Goal: Information Seeking & Learning: Understand process/instructions

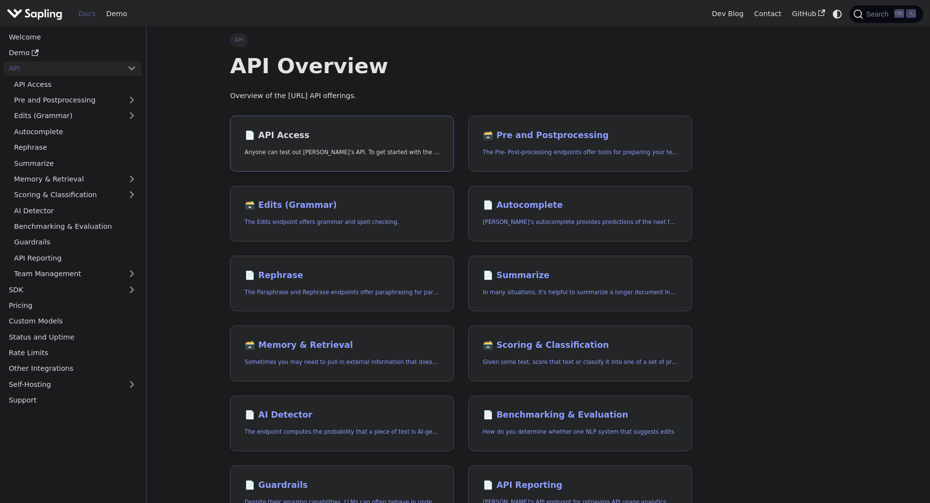
click at [281, 132] on h2 "📄️ API Access" at bounding box center [342, 135] width 195 height 11
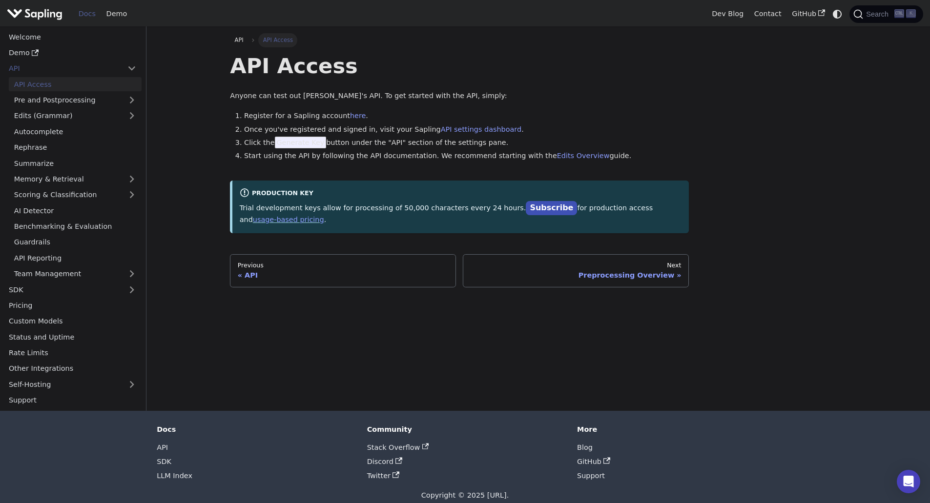
click at [296, 143] on span "Generate Key" at bounding box center [301, 143] width 52 height 12
click at [526, 211] on link "Subscribe" at bounding box center [551, 208] width 51 height 14
click at [610, 271] on div "Preprocessing Overview" at bounding box center [576, 275] width 211 height 9
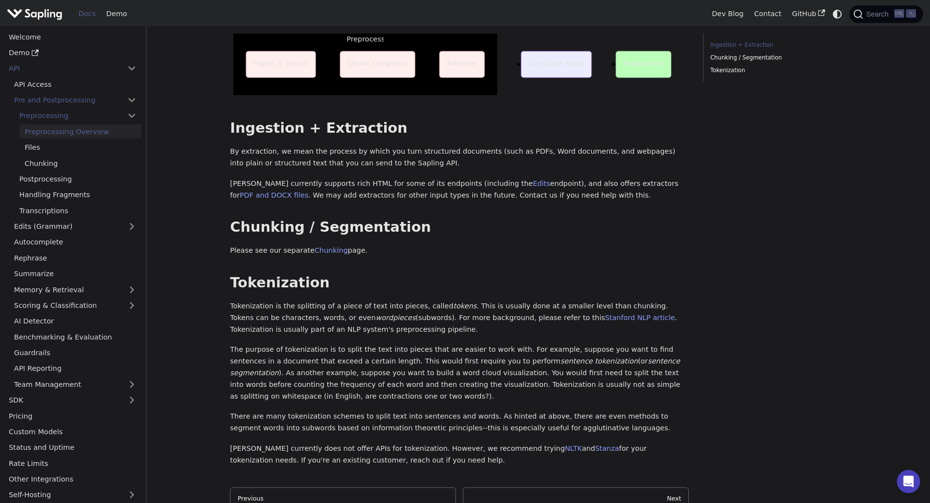
scroll to position [49, 0]
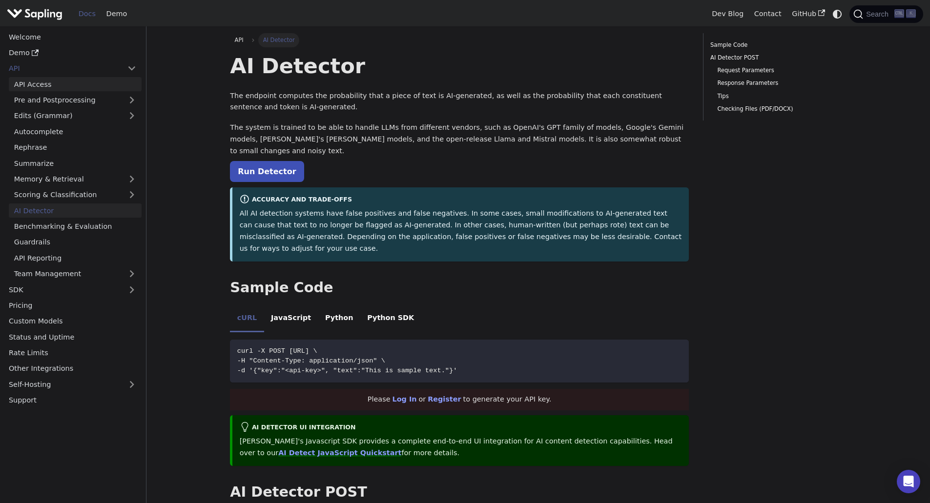
click at [28, 85] on link "API Access" at bounding box center [75, 84] width 133 height 14
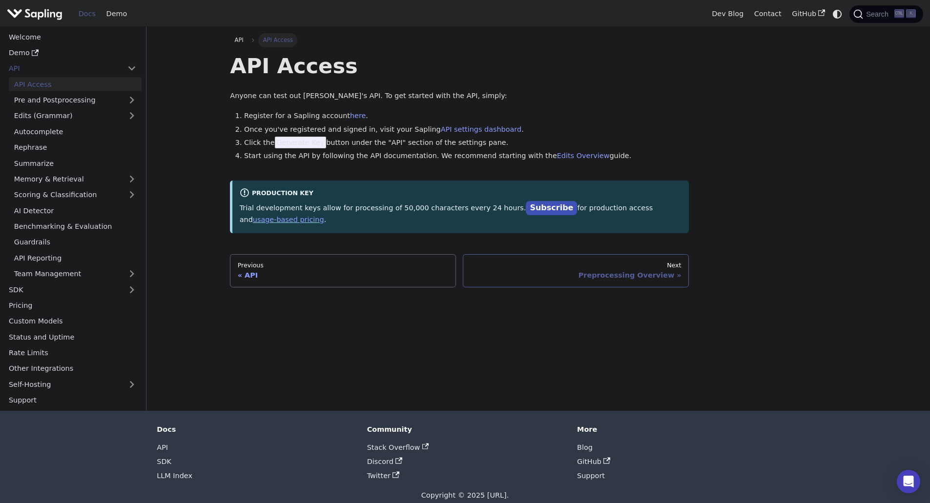
click at [557, 262] on div "Next" at bounding box center [576, 266] width 211 height 8
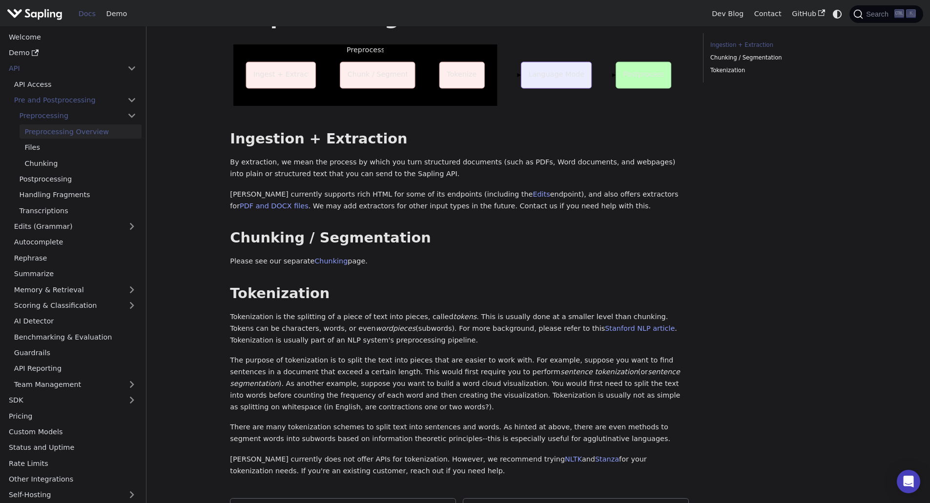
scroll to position [196, 0]
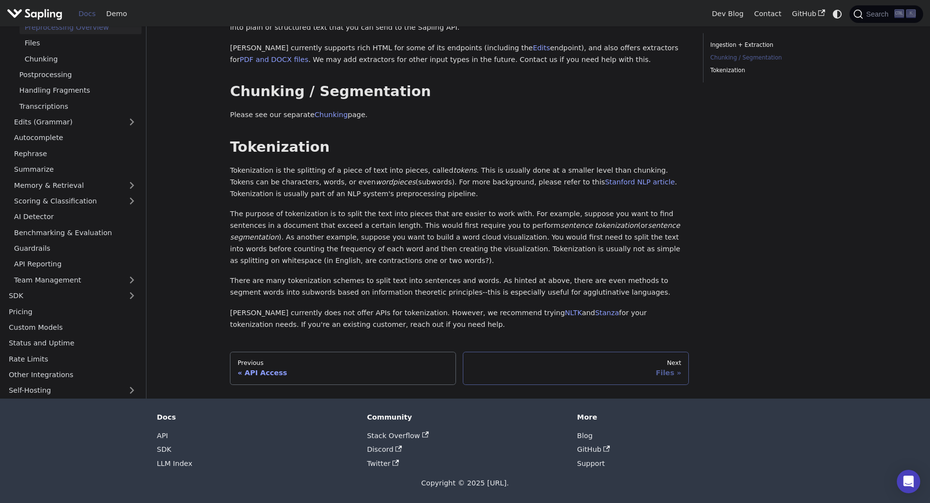
click at [614, 370] on div "Files" at bounding box center [576, 373] width 211 height 9
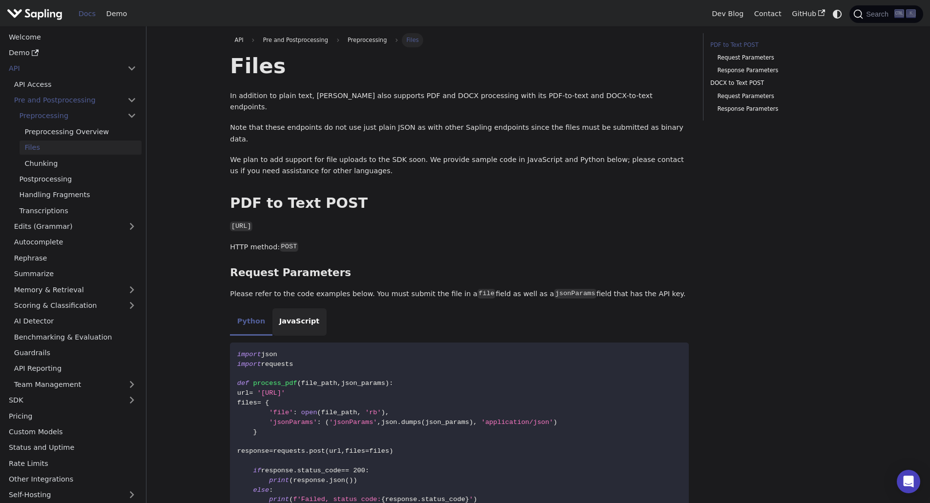
click at [290, 308] on li "JavaScript" at bounding box center [299, 321] width 54 height 27
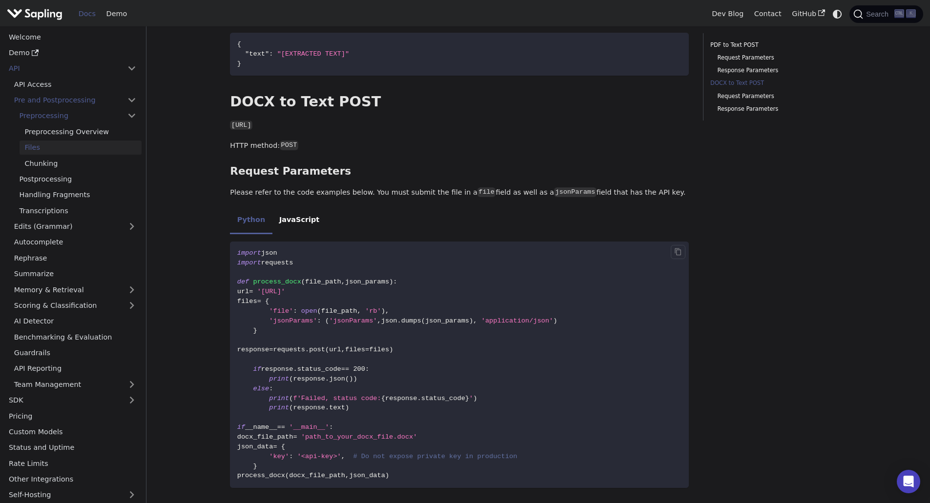
scroll to position [778, 0]
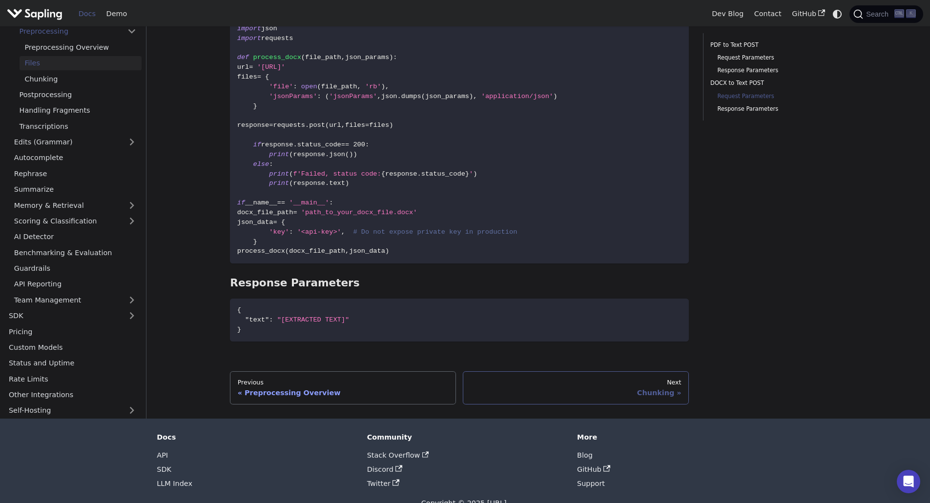
click at [576, 389] on div "Chunking" at bounding box center [576, 393] width 211 height 9
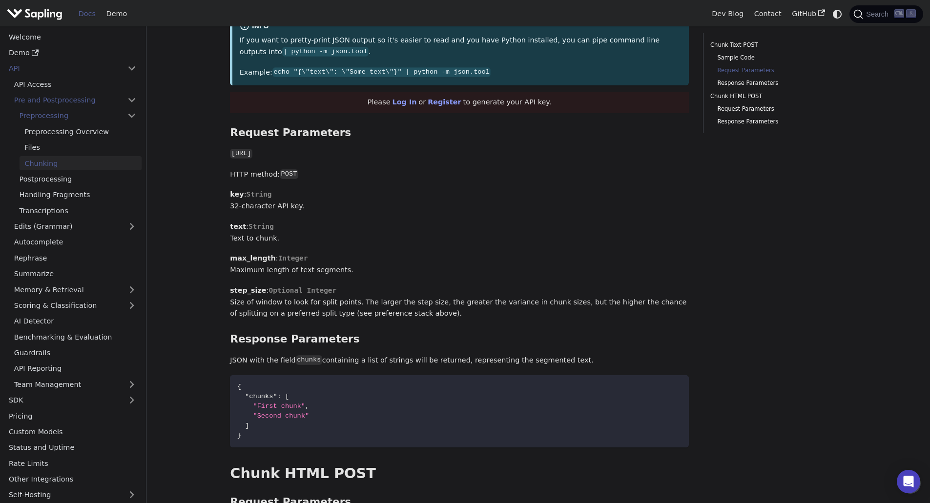
scroll to position [879, 0]
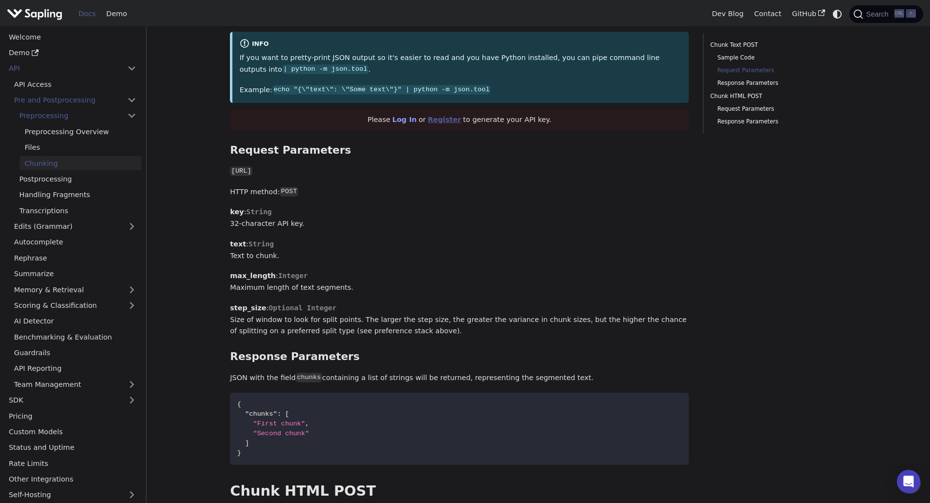
click at [433, 116] on link "Register" at bounding box center [444, 120] width 33 height 8
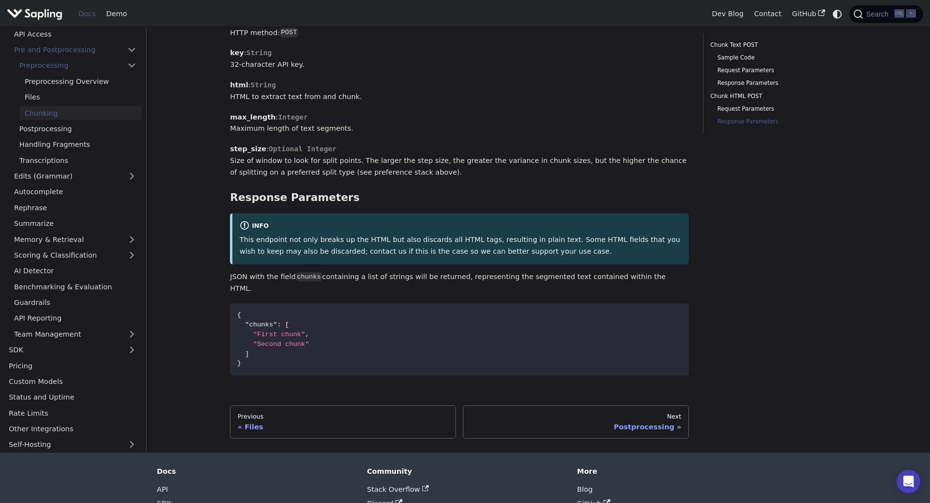
scroll to position [1383, 0]
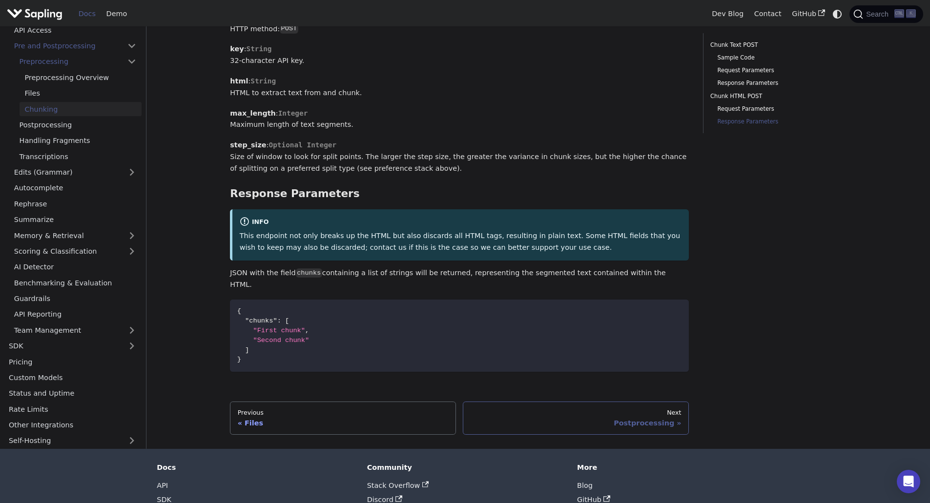
click at [576, 402] on link "Next Postprocessing" at bounding box center [576, 418] width 226 height 33
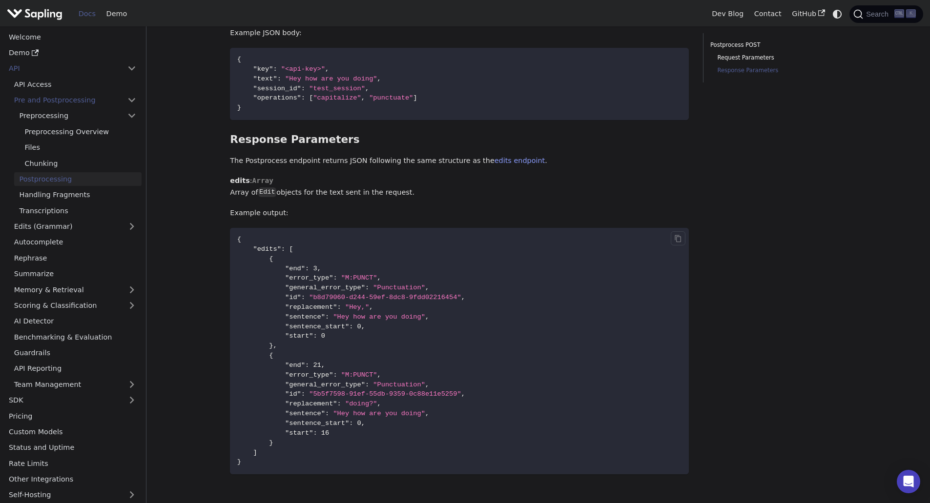
scroll to position [794, 0]
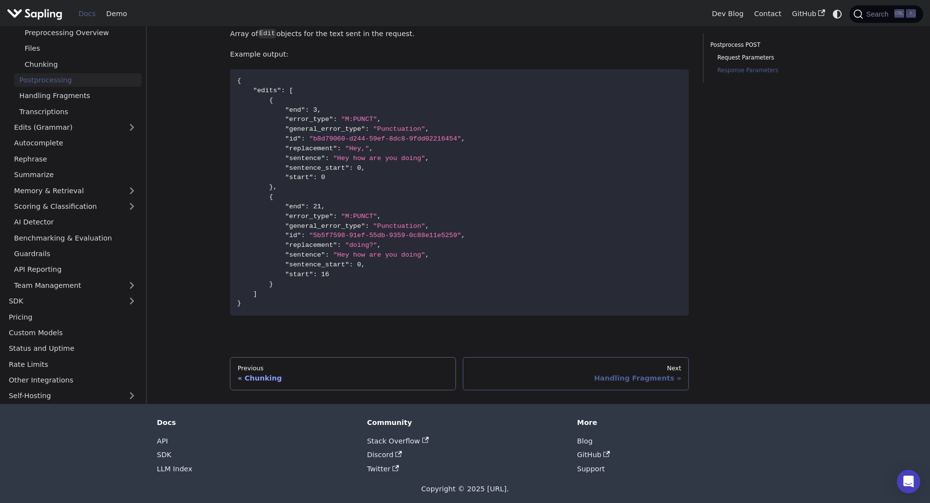
click at [571, 365] on div "Next" at bounding box center [576, 369] width 211 height 8
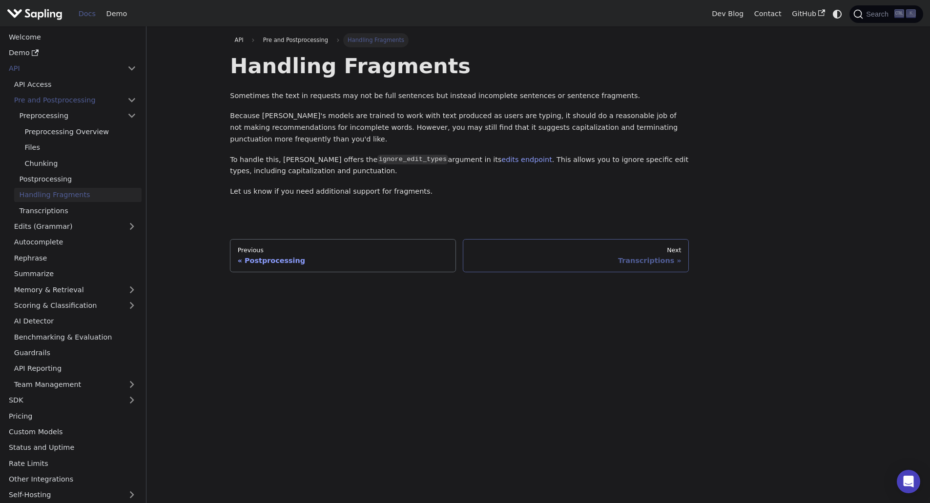
click at [528, 247] on div "Next" at bounding box center [576, 251] width 211 height 8
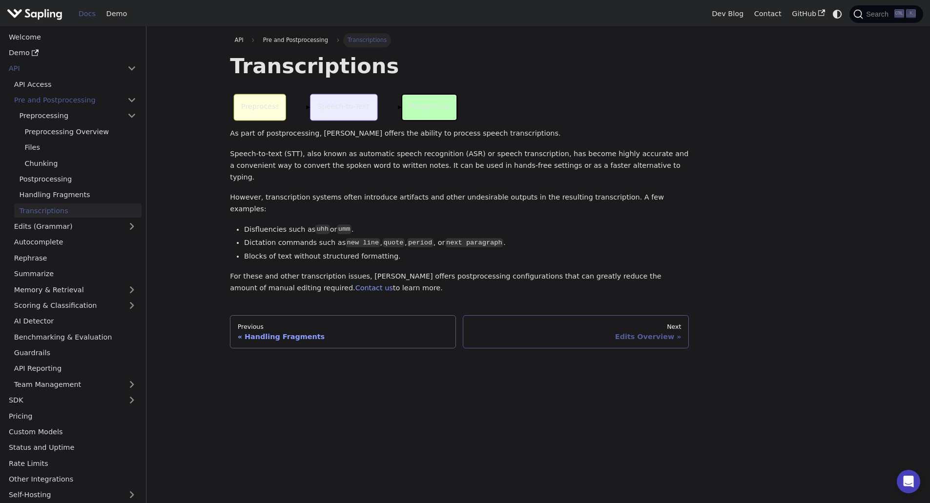
click at [542, 323] on div "Next" at bounding box center [576, 327] width 211 height 8
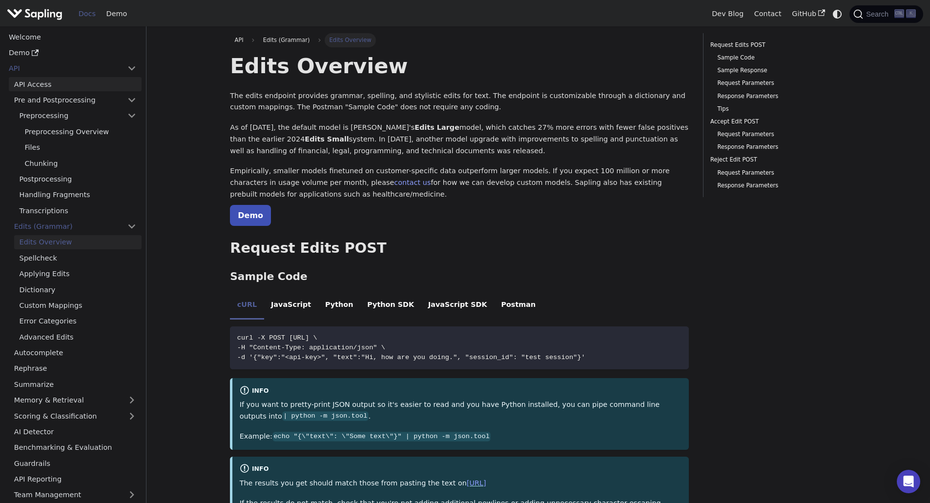
click at [45, 91] on link "API Access" at bounding box center [75, 84] width 133 height 14
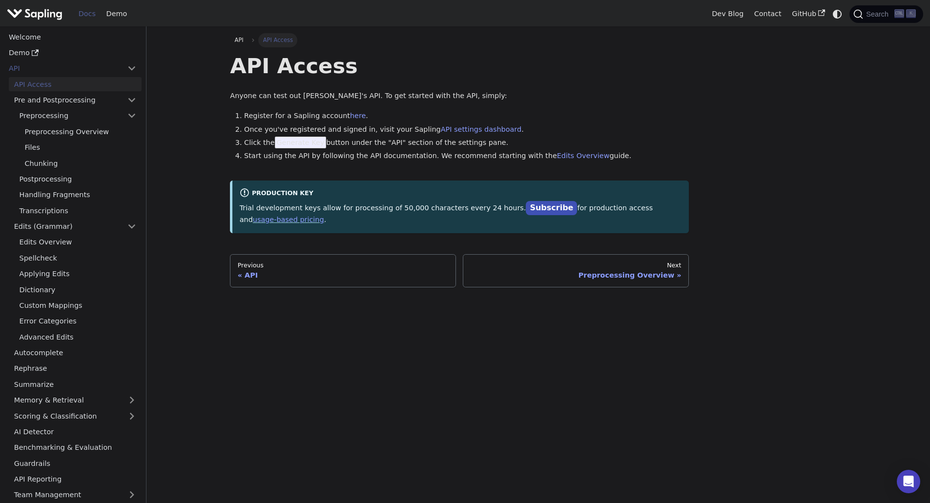
click at [280, 144] on span "Generate Key" at bounding box center [301, 143] width 52 height 12
click at [441, 127] on link "API settings dashboard" at bounding box center [481, 129] width 81 height 8
